Goal: Information Seeking & Learning: Learn about a topic

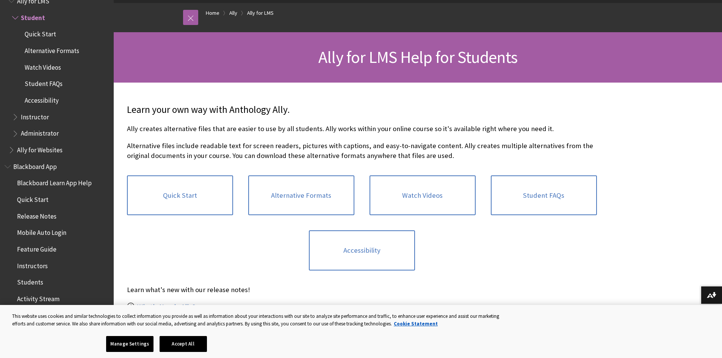
scroll to position [152, 0]
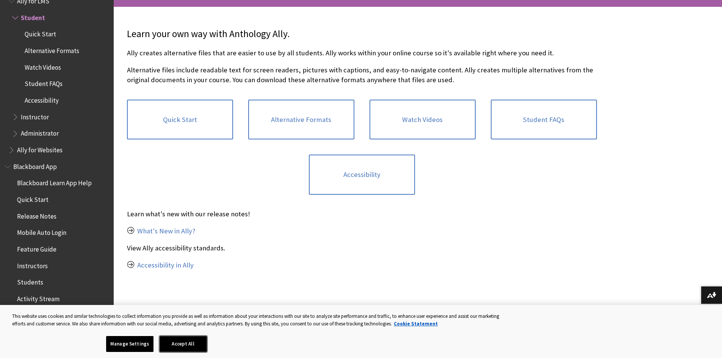
click at [171, 343] on button "Accept All" at bounding box center [183, 344] width 47 height 16
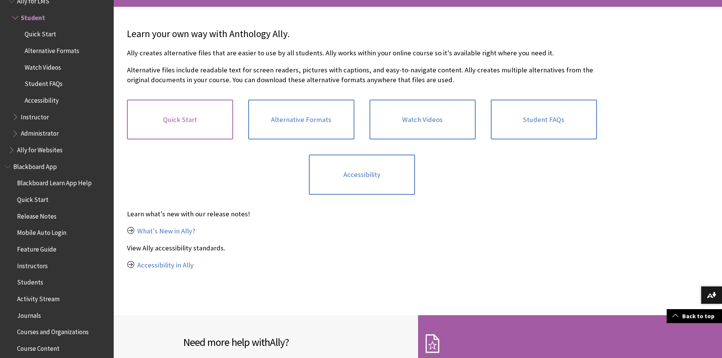
click at [180, 121] on link "Quick Start" at bounding box center [180, 120] width 106 height 40
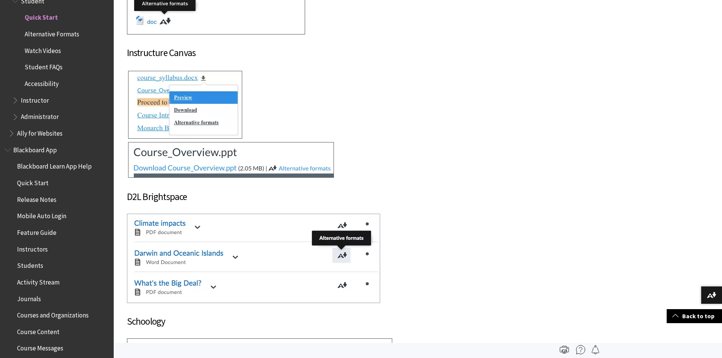
scroll to position [101, 0]
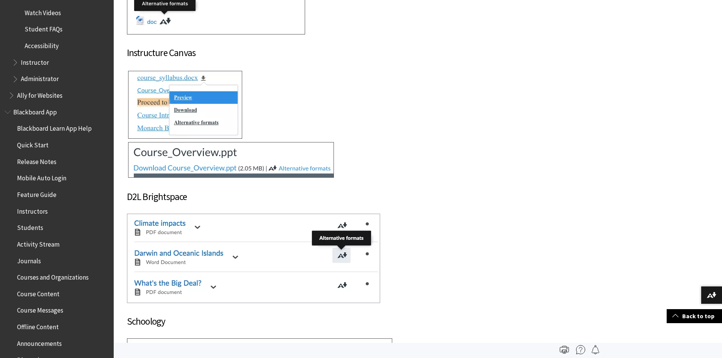
click at [41, 279] on span "Courses and Organizations" at bounding box center [53, 276] width 72 height 10
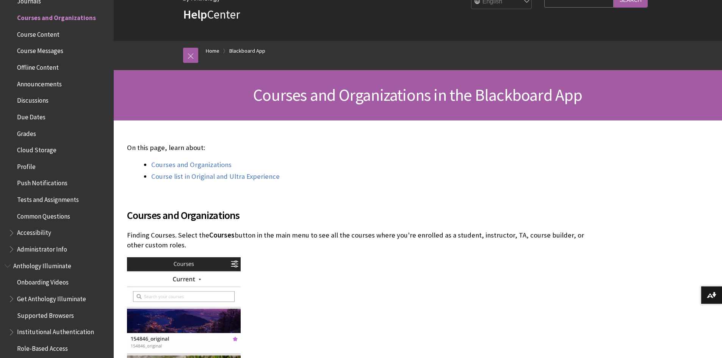
scroll to position [76, 0]
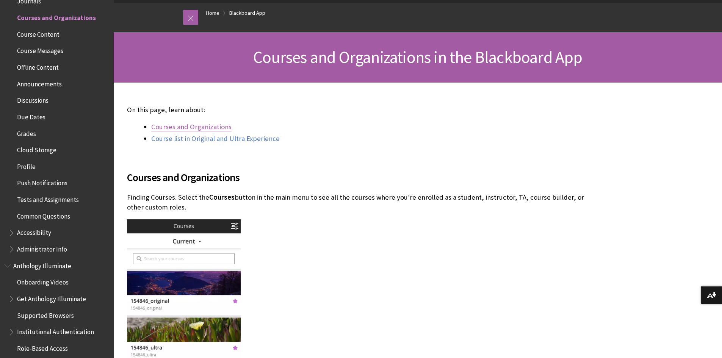
click at [177, 127] on link "Courses and Organizations" at bounding box center [191, 126] width 80 height 9
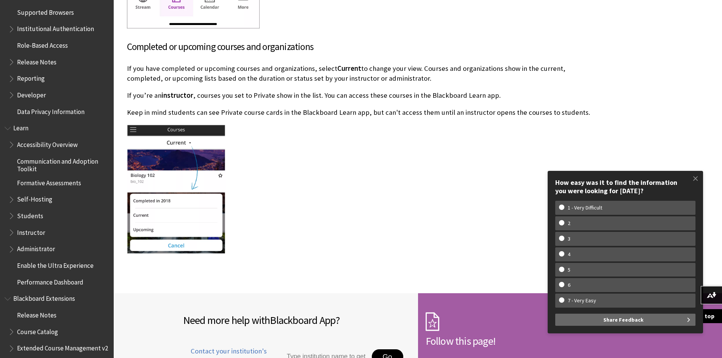
scroll to position [570, 0]
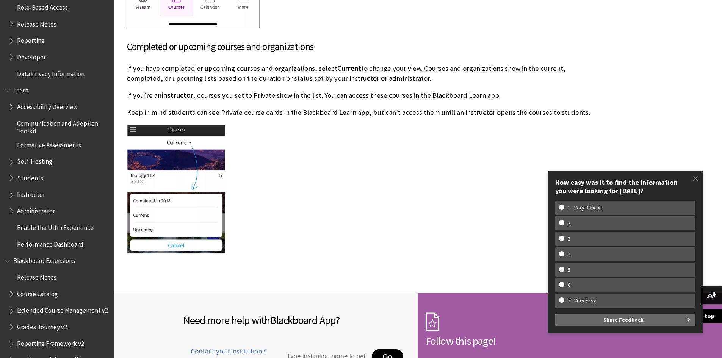
click at [33, 293] on span "Course Catalog" at bounding box center [37, 293] width 41 height 10
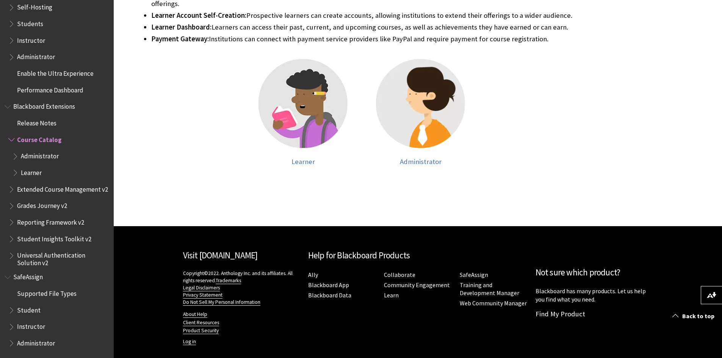
scroll to position [311, 0]
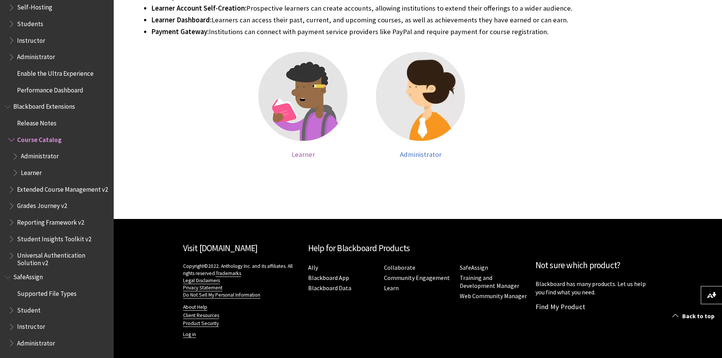
click at [304, 156] on span "Learner" at bounding box center [304, 154] width 24 height 9
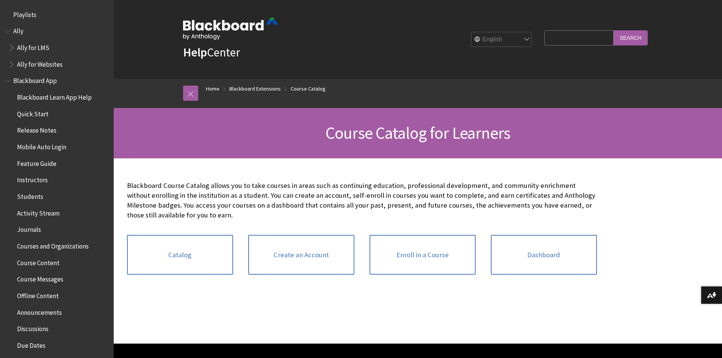
scroll to position [795, 0]
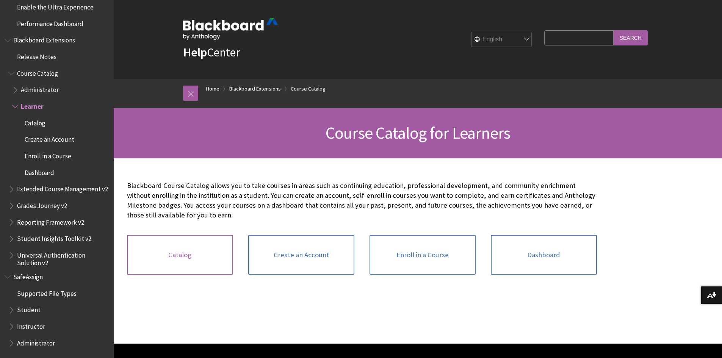
click at [155, 248] on link "Catalog" at bounding box center [180, 255] width 106 height 40
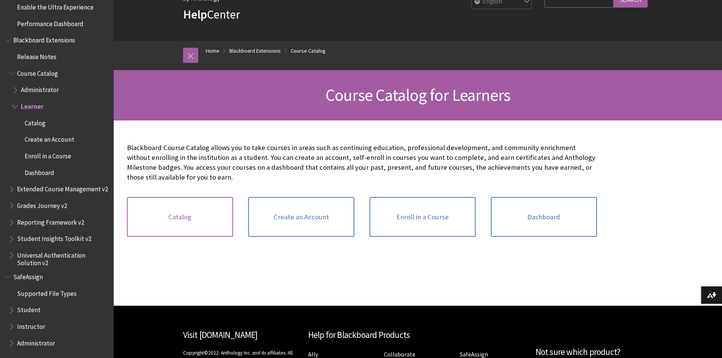
scroll to position [114, 0]
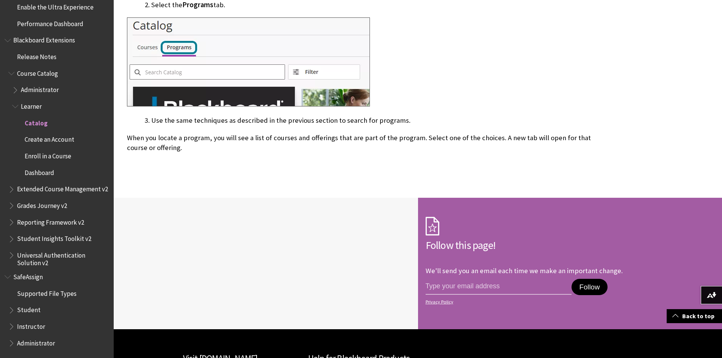
scroll to position [1617, 0]
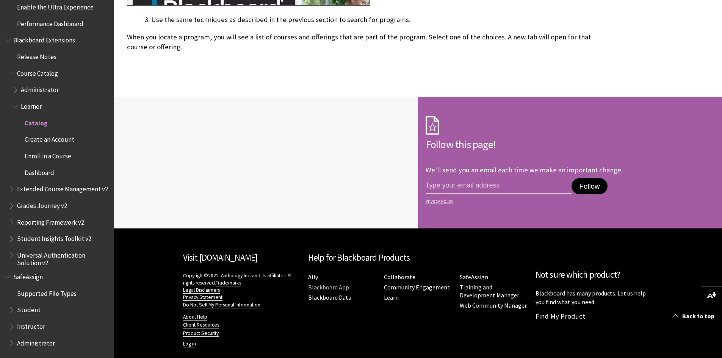
click at [341, 284] on link "Blackboard App" at bounding box center [328, 288] width 41 height 8
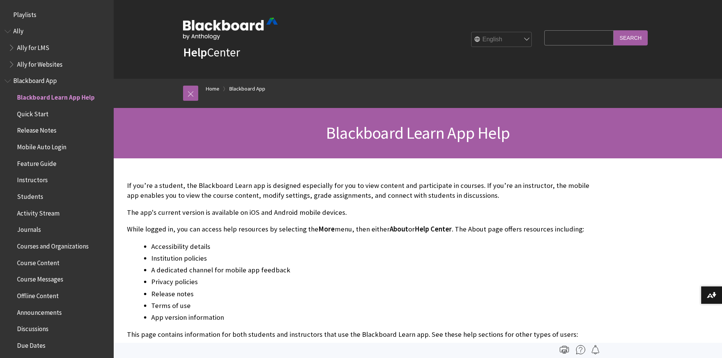
scroll to position [80, 0]
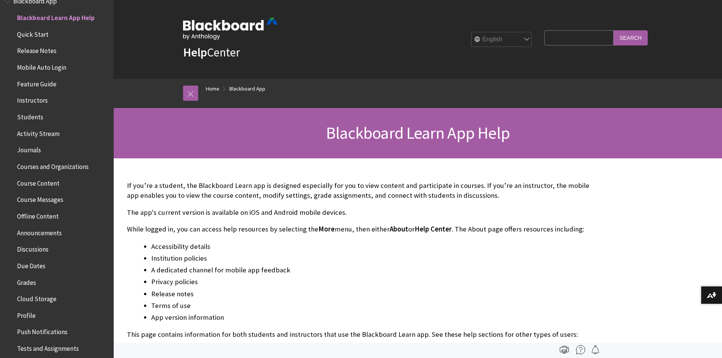
click at [28, 136] on span "Activity Stream" at bounding box center [38, 132] width 42 height 10
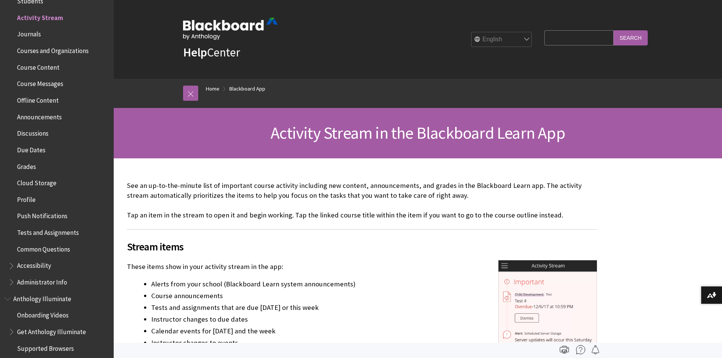
scroll to position [44, 0]
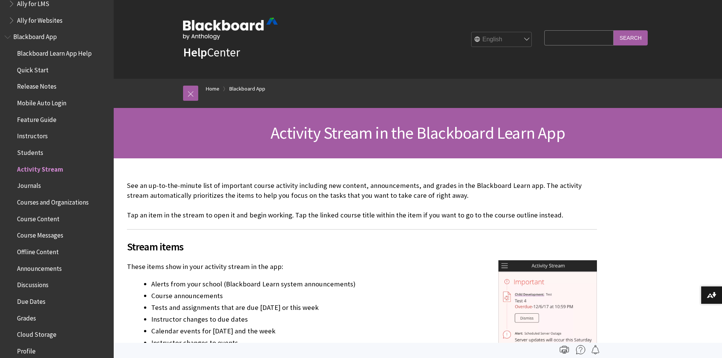
click at [35, 154] on span "Students" at bounding box center [30, 151] width 26 height 10
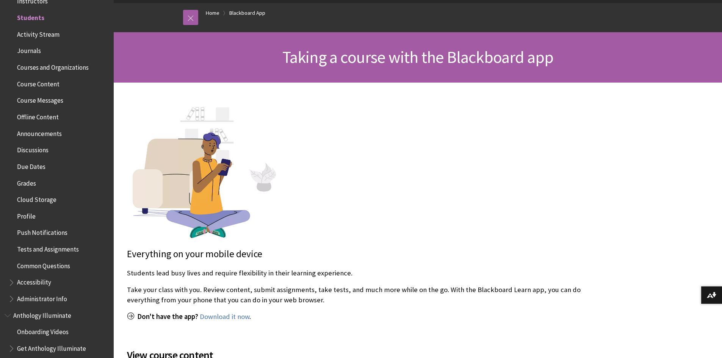
scroll to position [152, 0]
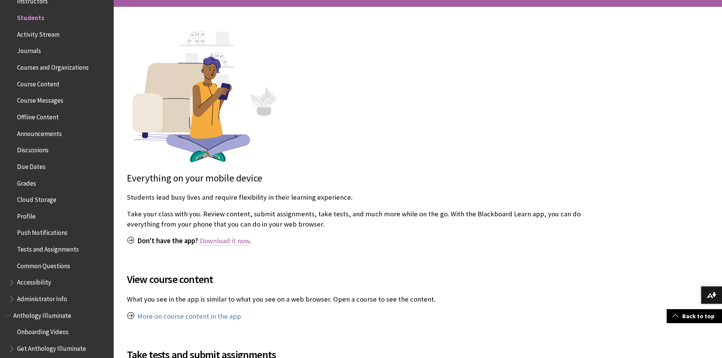
click at [216, 242] on link "Download it now" at bounding box center [225, 241] width 50 height 9
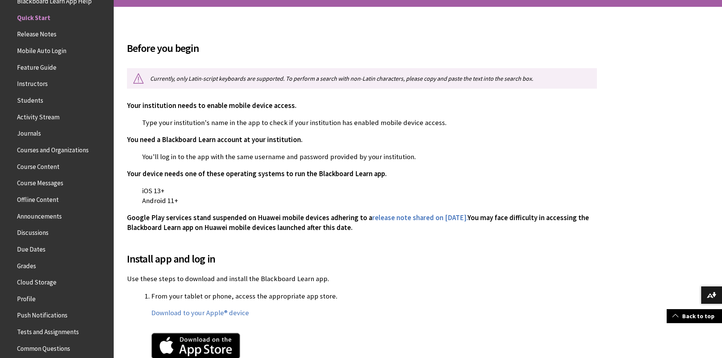
scroll to position [227, 0]
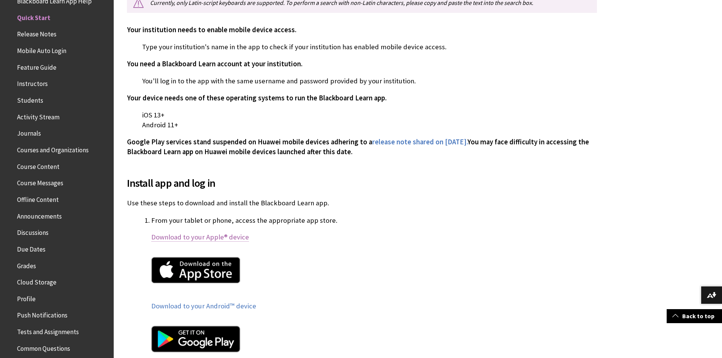
click at [192, 236] on link "Download to your Apple® device" at bounding box center [200, 237] width 98 height 9
